Goal: Obtain resource: Obtain resource

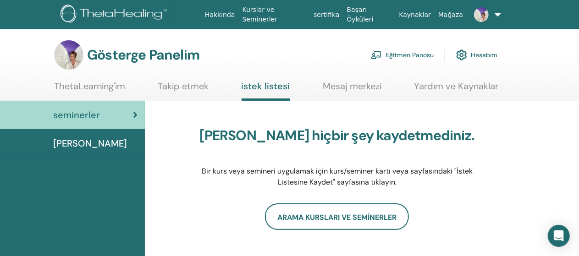
click at [418, 53] on font "Eğitmen Panosu" at bounding box center [409, 55] width 48 height 8
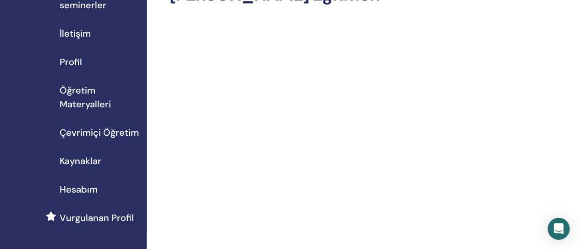
scroll to position [68, 0]
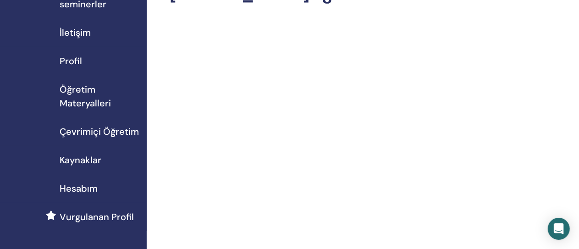
click at [93, 99] on span "Öğretim Materyalleri" at bounding box center [100, 97] width 80 height 28
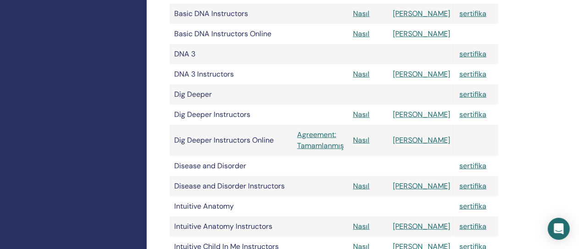
scroll to position [336, 0]
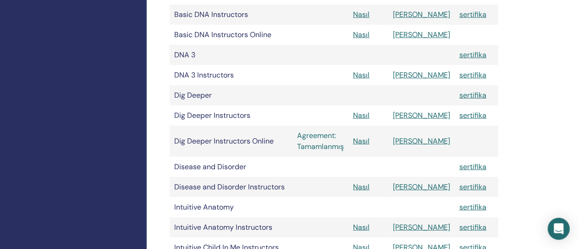
click at [344, 145] on link "Agreement: Tamamlanmış" at bounding box center [320, 141] width 47 height 22
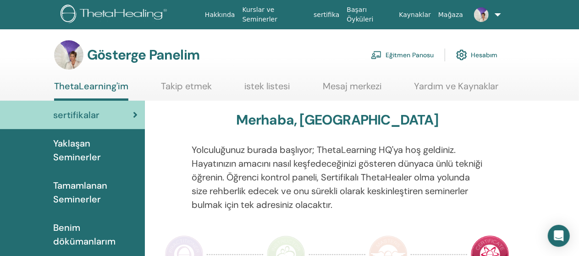
click at [404, 55] on font "Eğitmen Panosu" at bounding box center [409, 55] width 48 height 8
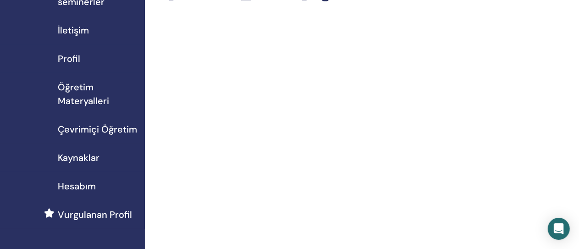
scroll to position [68, 2]
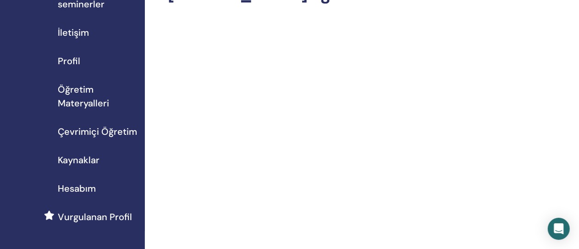
drag, startPoint x: 79, startPoint y: 105, endPoint x: 40, endPoint y: 181, distance: 84.9
click at [40, 181] on link "Hesabım" at bounding box center [71, 188] width 147 height 28
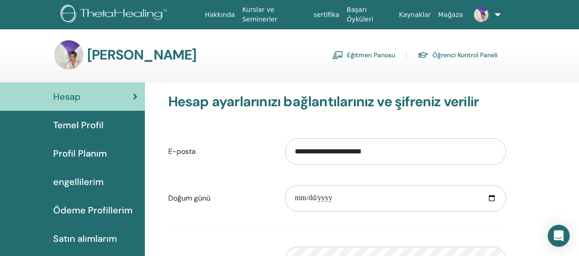
click at [466, 55] on font "Öğrenci Kontrol Paneli" at bounding box center [464, 55] width 65 height 8
click at [356, 55] on font "Eğitmen Panosu" at bounding box center [371, 55] width 48 height 8
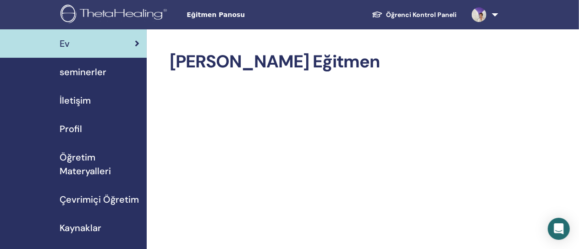
click at [91, 163] on span "Öğretim Materyalleri" at bounding box center [100, 164] width 80 height 28
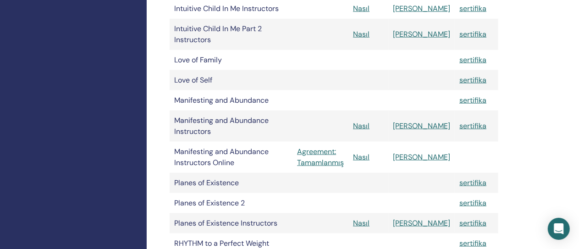
scroll to position [575, 0]
click at [343, 146] on link "Agreement: Tamamlanmış" at bounding box center [320, 157] width 47 height 22
click at [432, 152] on link "[PERSON_NAME]" at bounding box center [421, 157] width 57 height 10
